Goal: Check status: Check status

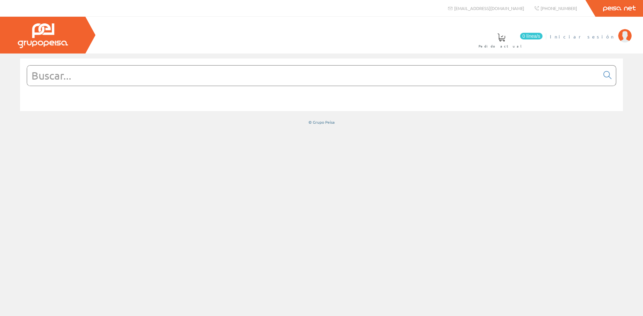
click at [603, 38] on span "Iniciar sesión" at bounding box center [582, 36] width 65 height 7
click at [625, 32] on img at bounding box center [624, 35] width 13 height 13
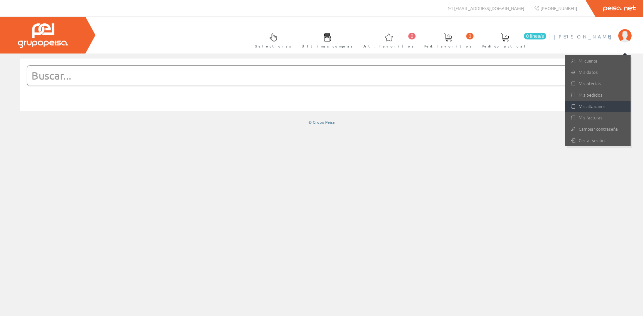
click at [592, 108] on link "Mis albaranes" at bounding box center [597, 106] width 65 height 11
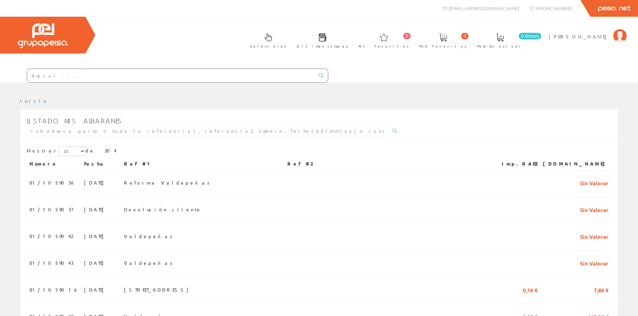
click at [117, 74] on input "text" at bounding box center [171, 75] width 288 height 13
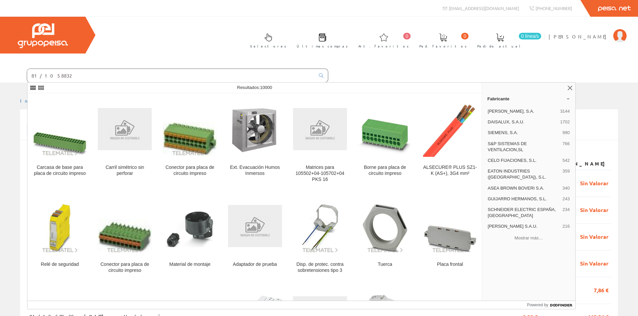
type input "81/1058832"
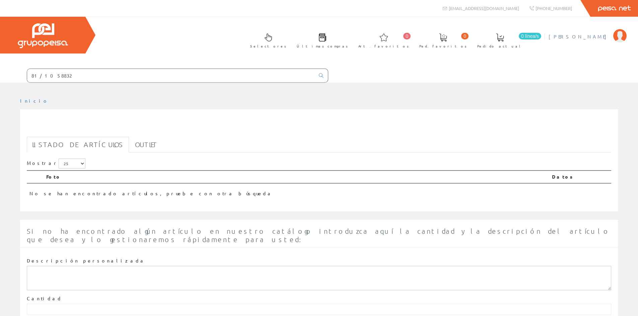
click at [618, 34] on img at bounding box center [619, 35] width 13 height 13
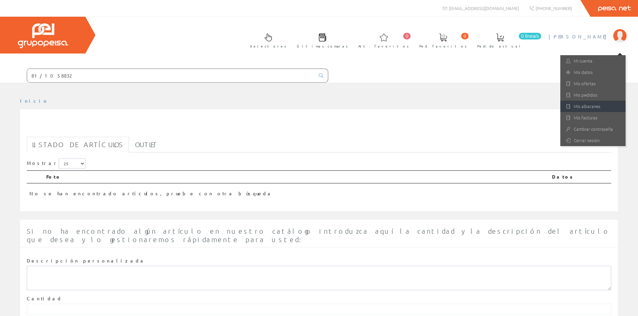
click at [581, 107] on link "Mis albaranes" at bounding box center [592, 106] width 65 height 11
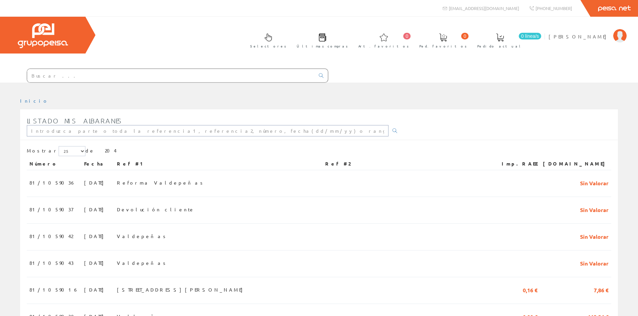
click at [89, 134] on input "text" at bounding box center [207, 130] width 361 height 11
type input "81/1058832"
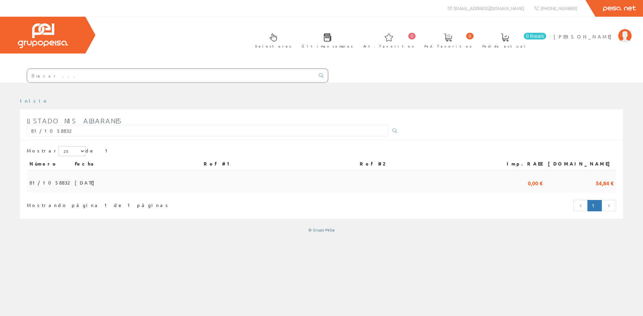
click at [54, 182] on span "81/1058832" at bounding box center [49, 182] width 40 height 11
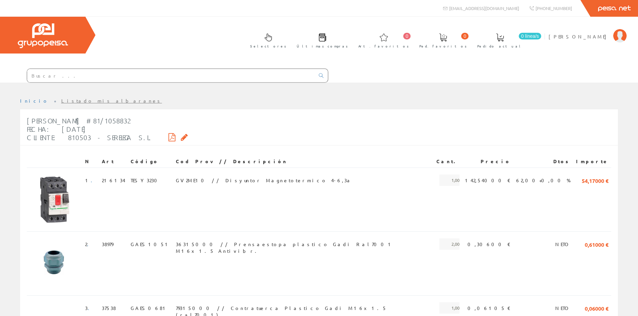
click at [168, 137] on icon at bounding box center [171, 137] width 7 height 5
